Goal: Find specific page/section: Find specific page/section

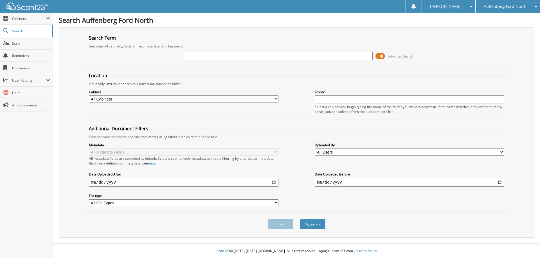
click at [227, 54] on input "text" at bounding box center [278, 56] width 190 height 8
type input "650064"
click at [300, 219] on button "Search" at bounding box center [312, 224] width 25 height 10
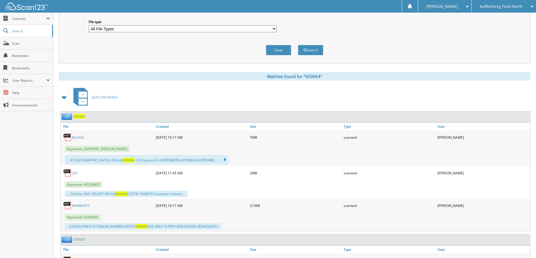
scroll to position [220, 0]
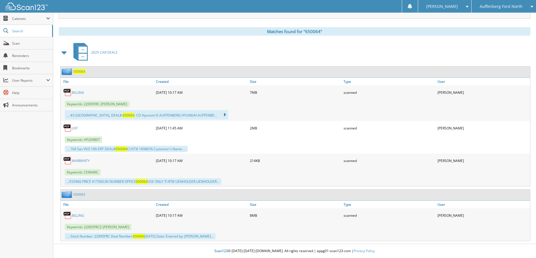
click at [76, 215] on link "BILLING" at bounding box center [78, 215] width 12 height 5
click at [32, 40] on link "Scan" at bounding box center [26, 43] width 53 height 12
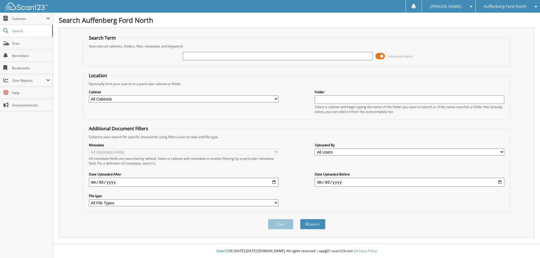
click at [234, 58] on input "text" at bounding box center [278, 56] width 190 height 8
type input "650062"
click at [300, 219] on button "Search" at bounding box center [312, 224] width 25 height 10
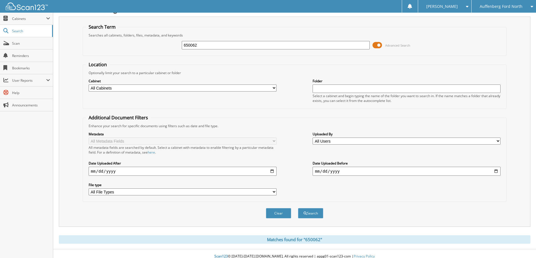
scroll to position [17, 0]
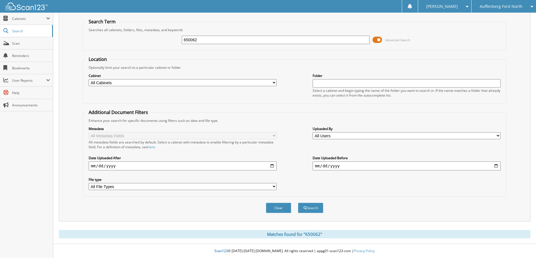
click at [215, 42] on input "650062" at bounding box center [276, 40] width 188 height 8
type input "650062"
click at [298, 203] on button "Search" at bounding box center [310, 208] width 25 height 10
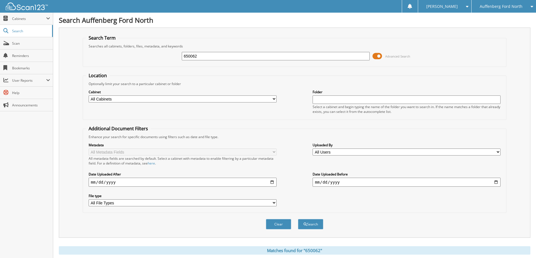
click at [514, 8] on span "Auffenberg Ford North" at bounding box center [501, 6] width 43 height 3
click at [504, 18] on link "Auffenberg Chrysler" at bounding box center [503, 18] width 64 height 10
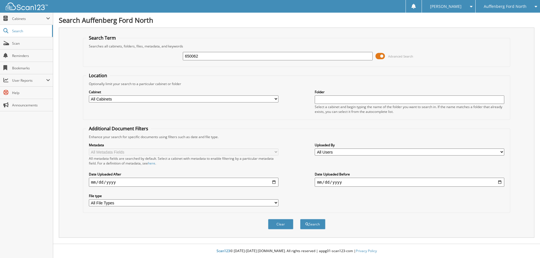
type input "650062"
click at [300, 219] on button "Search" at bounding box center [312, 224] width 25 height 10
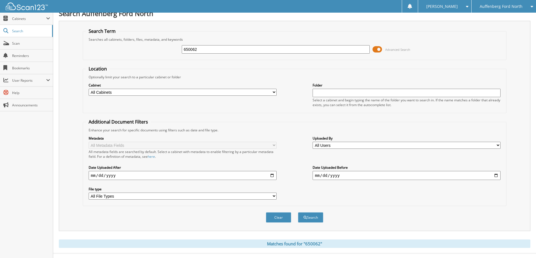
scroll to position [17, 0]
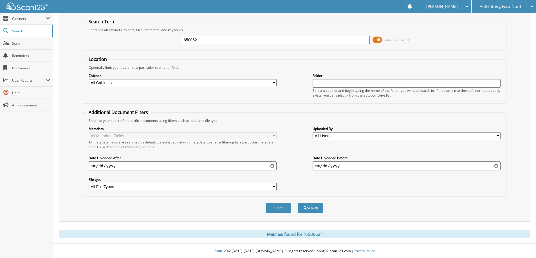
click at [212, 41] on input "650062" at bounding box center [276, 40] width 188 height 8
type input "650063"
click at [298, 203] on button "Search" at bounding box center [310, 208] width 25 height 10
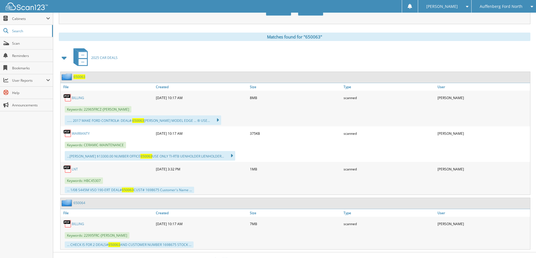
scroll to position [223, 0]
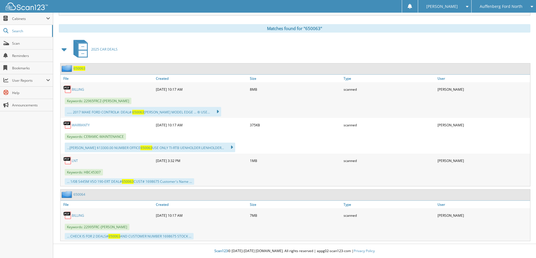
click at [77, 216] on link "BILLING" at bounding box center [78, 215] width 12 height 5
click at [76, 215] on link "BILLING" at bounding box center [78, 215] width 12 height 5
click at [73, 162] on link "LNT" at bounding box center [75, 161] width 6 height 5
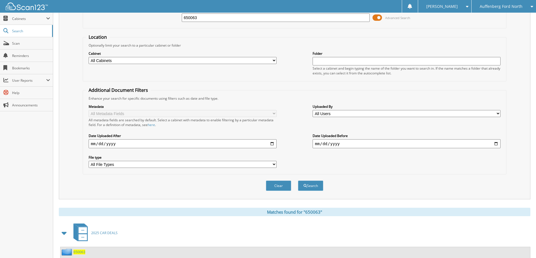
scroll to position [0, 0]
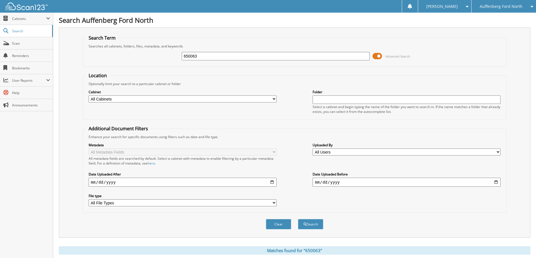
click at [196, 56] on input "650063" at bounding box center [276, 56] width 188 height 8
type input "650064"
click at [298, 219] on button "Search" at bounding box center [310, 224] width 25 height 10
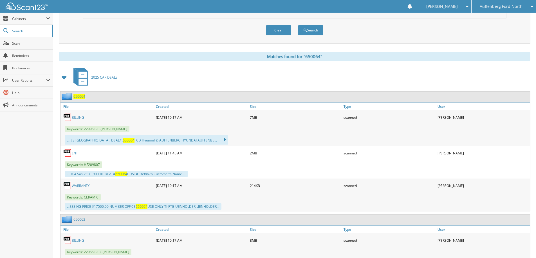
scroll to position [220, 0]
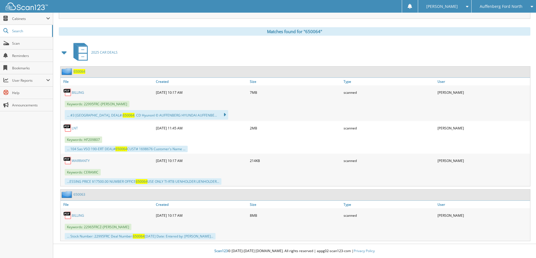
click at [73, 128] on link "LNT" at bounding box center [75, 128] width 6 height 5
